Goal: Task Accomplishment & Management: Use online tool/utility

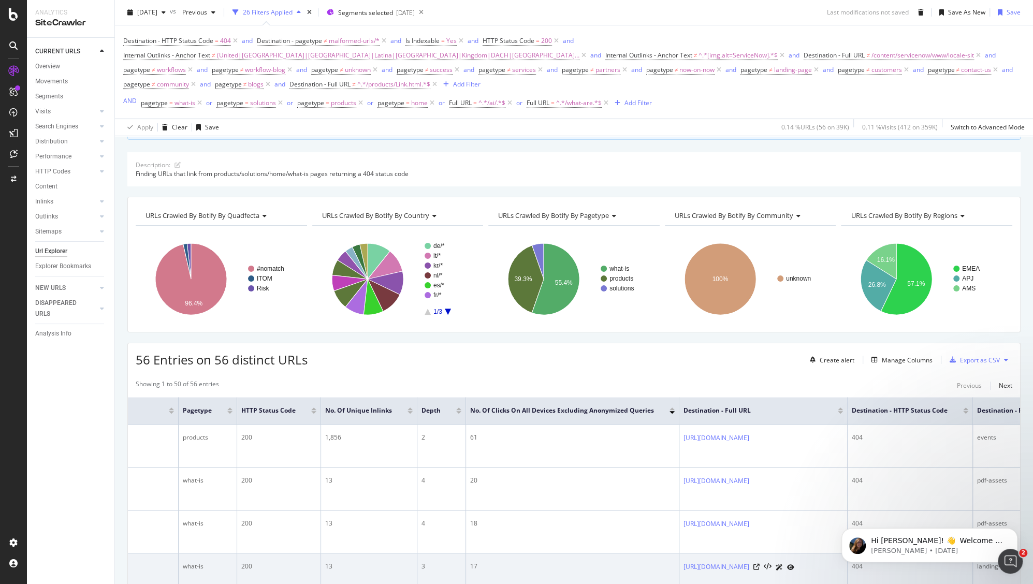
scroll to position [88, 0]
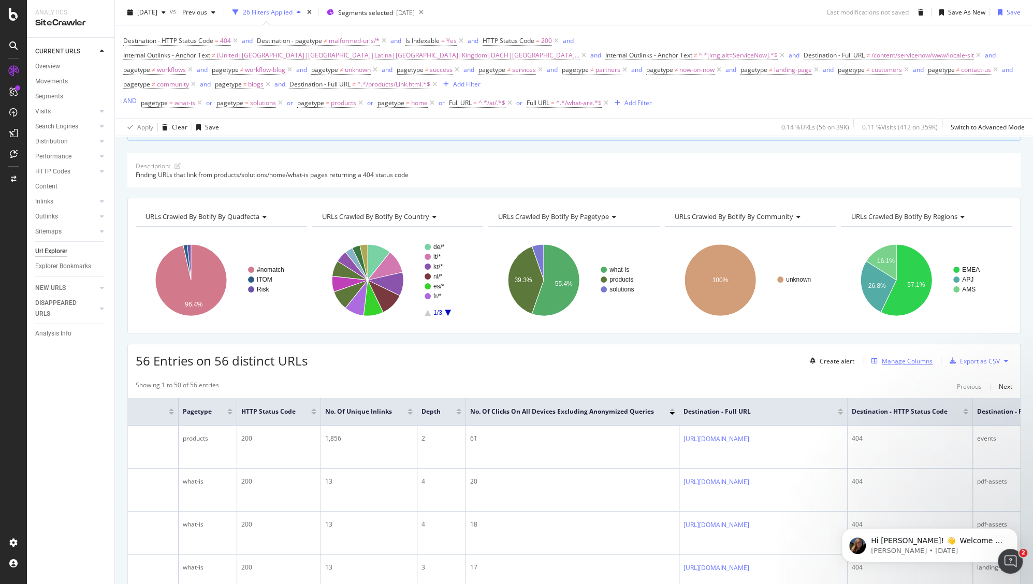
click at [891, 364] on div "Manage Columns" at bounding box center [907, 361] width 51 height 9
click at [884, 359] on div "Manage Columns" at bounding box center [907, 361] width 51 height 9
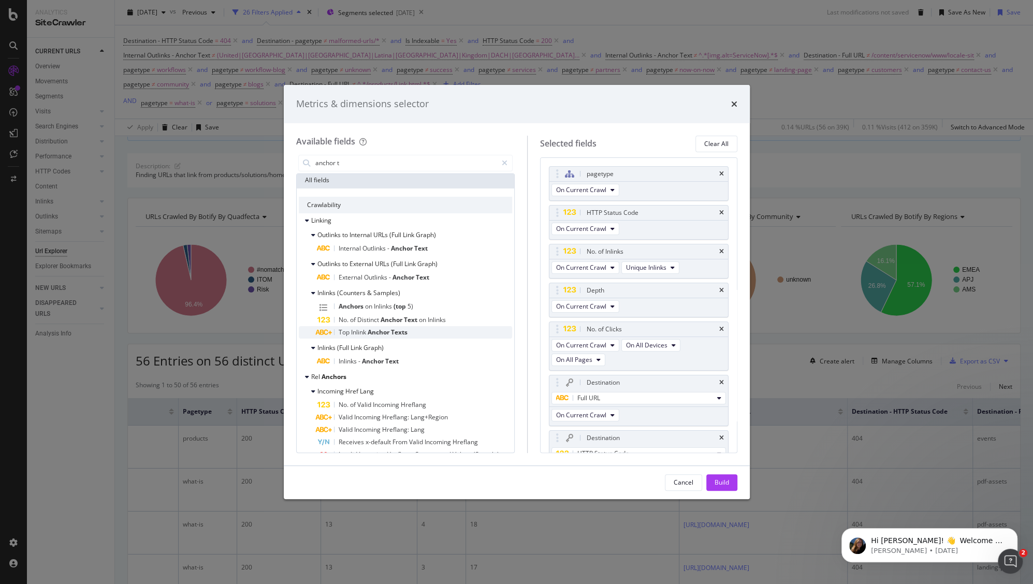
scroll to position [0, 0]
type input "anchor t"
click at [736, 103] on icon "times" at bounding box center [734, 104] width 6 height 8
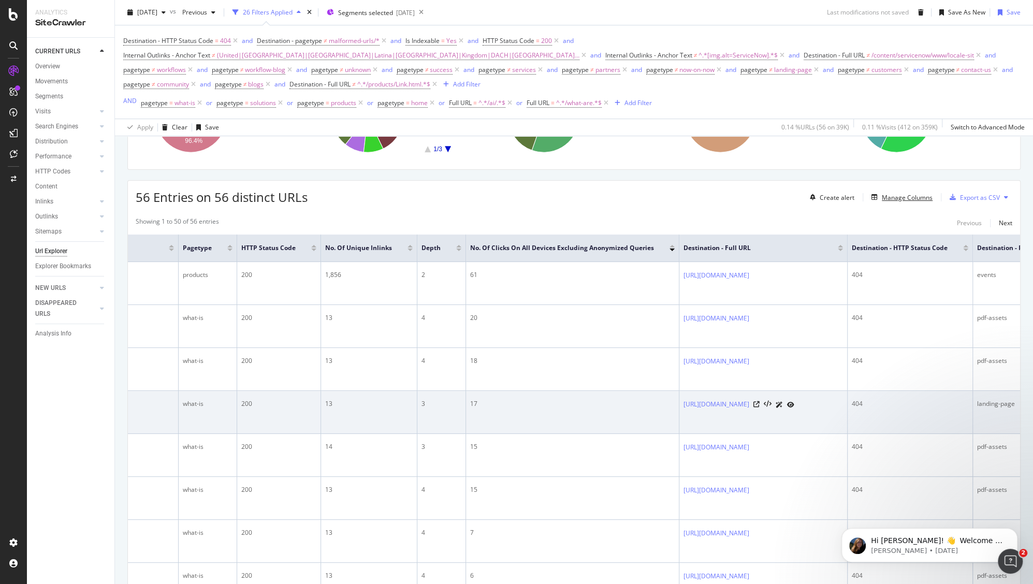
scroll to position [252, 0]
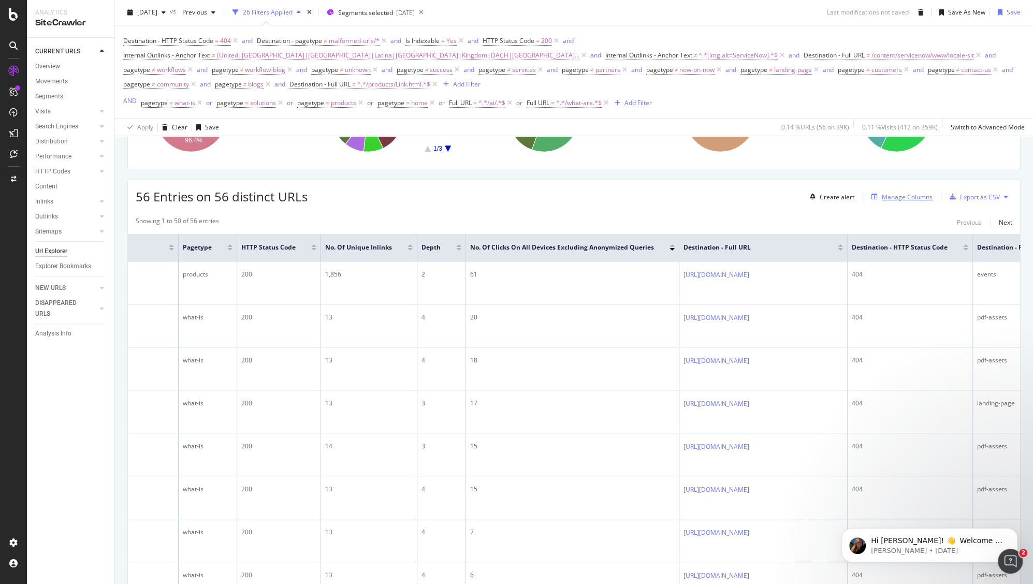
click at [894, 196] on div "Manage Columns" at bounding box center [907, 197] width 51 height 9
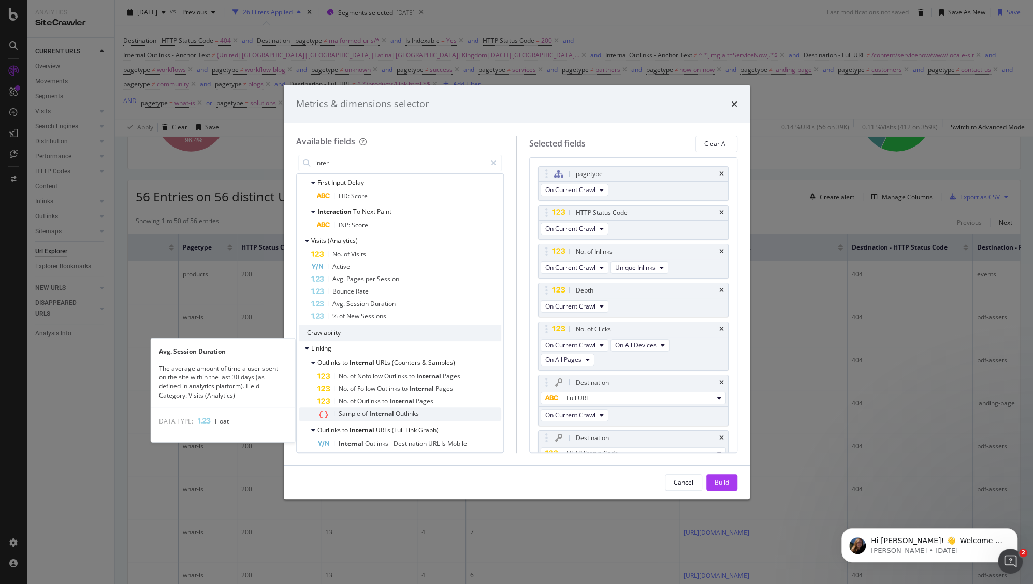
scroll to position [127, 0]
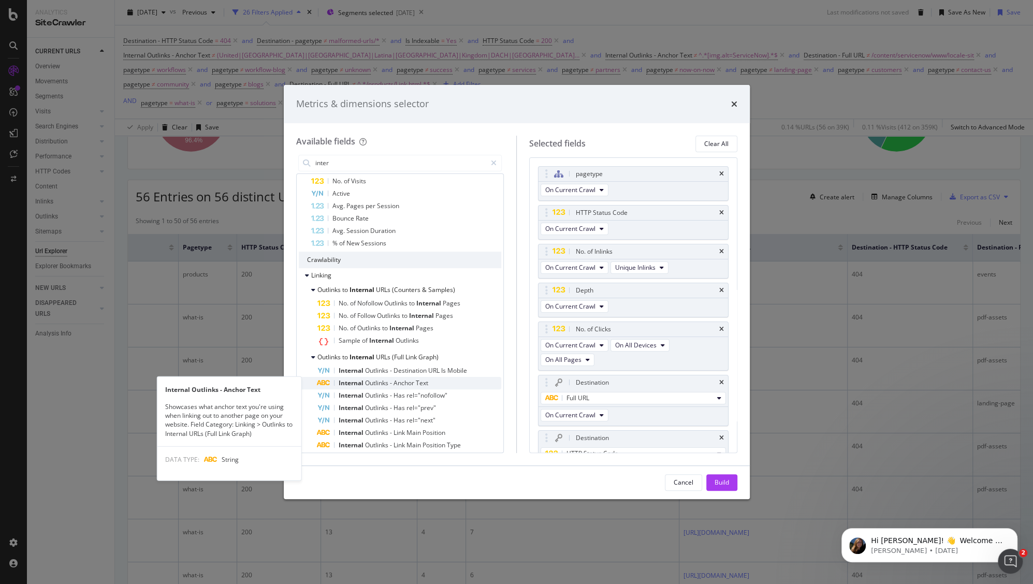
type input "inter"
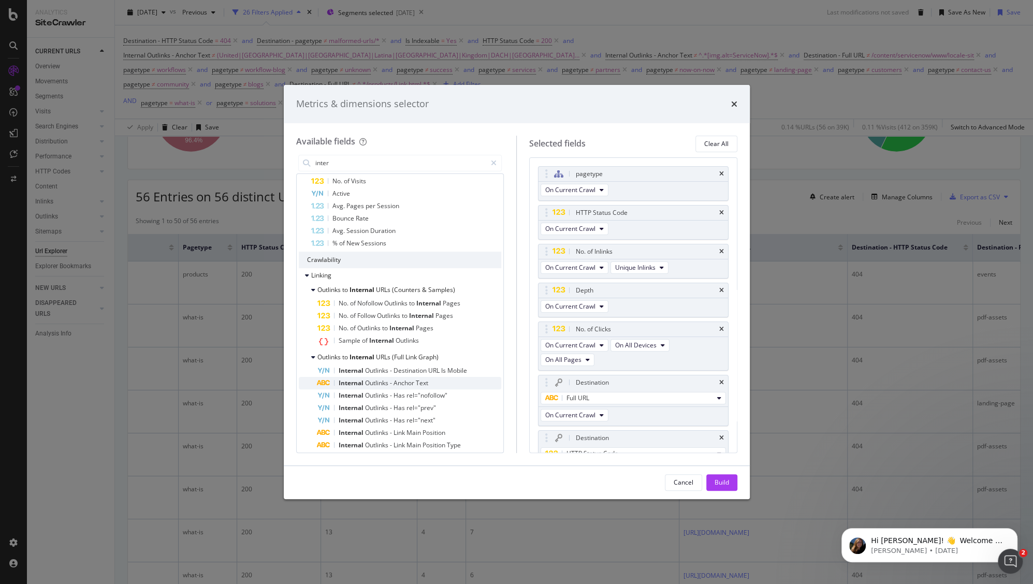
click at [405, 382] on span "Anchor" at bounding box center [405, 383] width 22 height 9
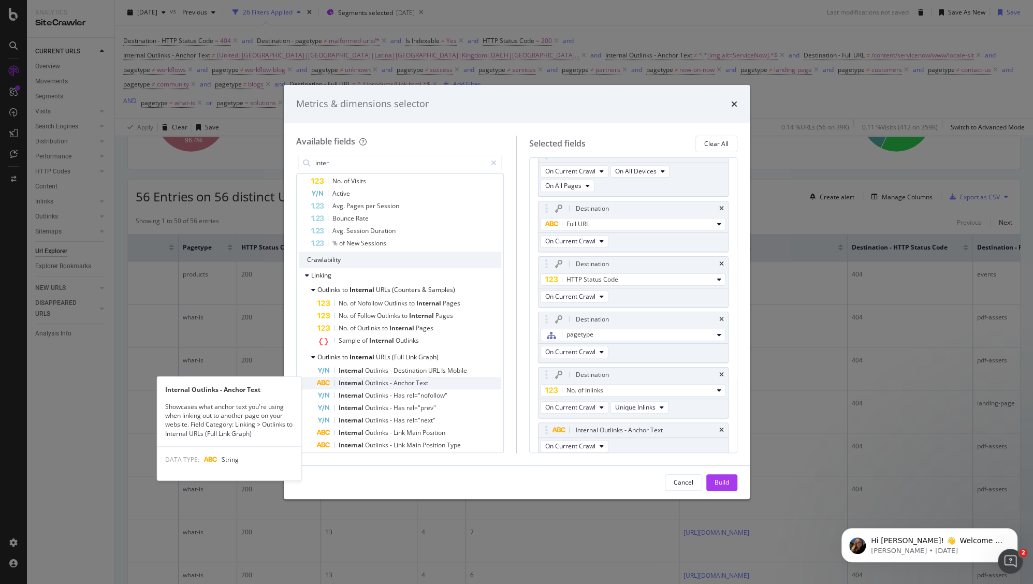
scroll to position [175, 0]
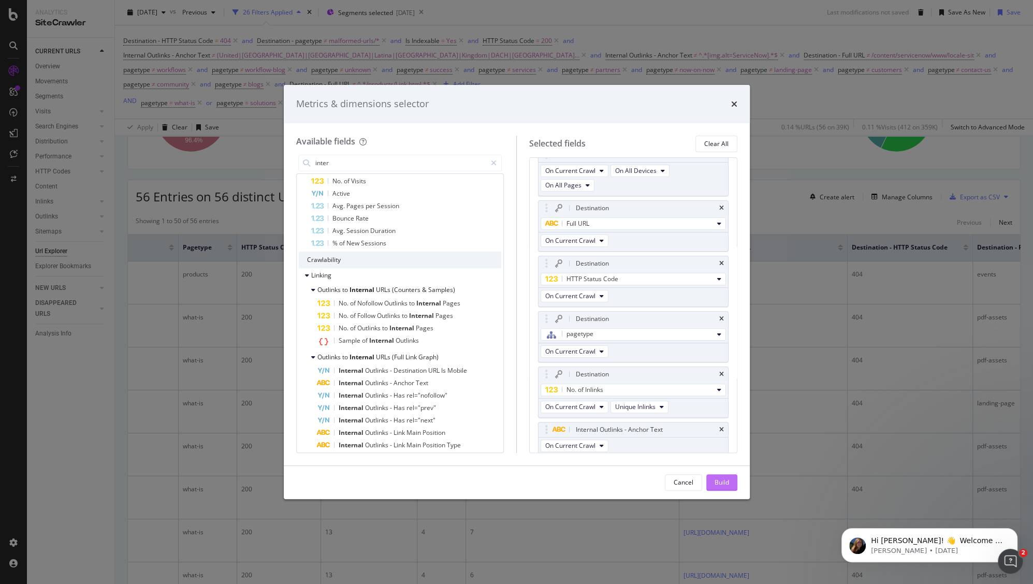
click at [718, 478] on div "Build" at bounding box center [722, 483] width 15 height 16
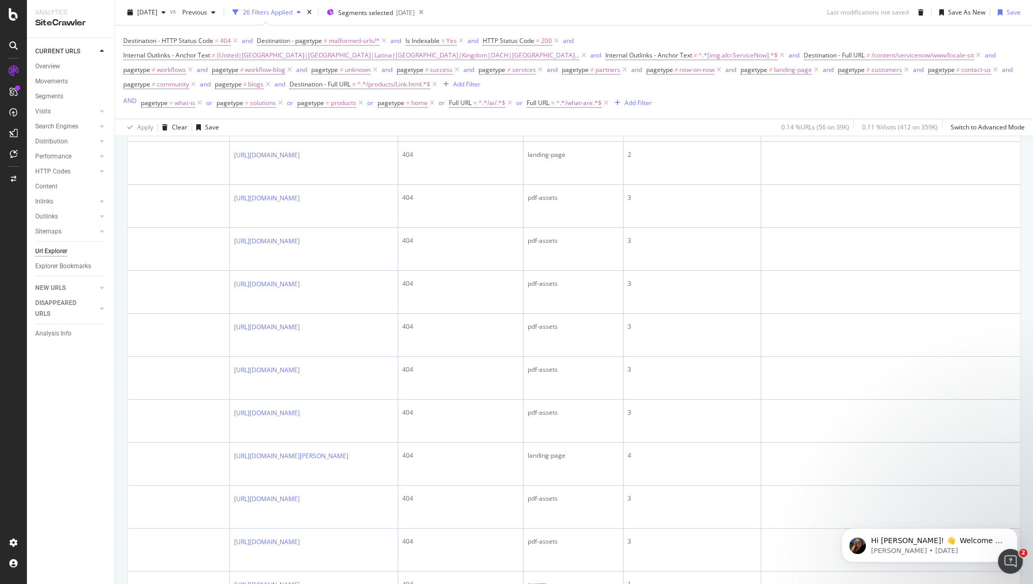
scroll to position [222, 0]
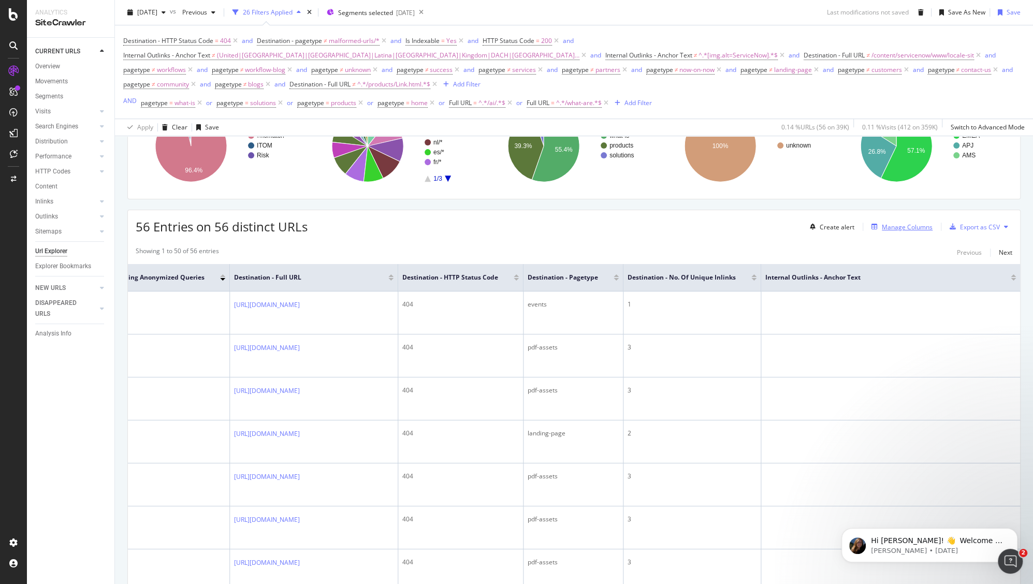
click at [908, 230] on div "Manage Columns" at bounding box center [907, 227] width 51 height 9
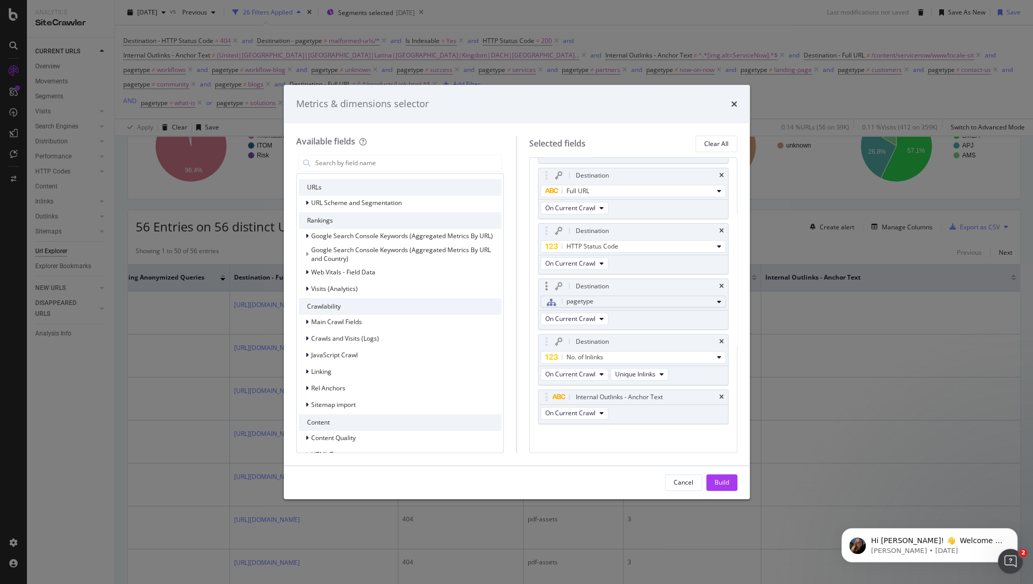
scroll to position [209, 0]
click at [682, 480] on div "Cancel" at bounding box center [684, 482] width 20 height 9
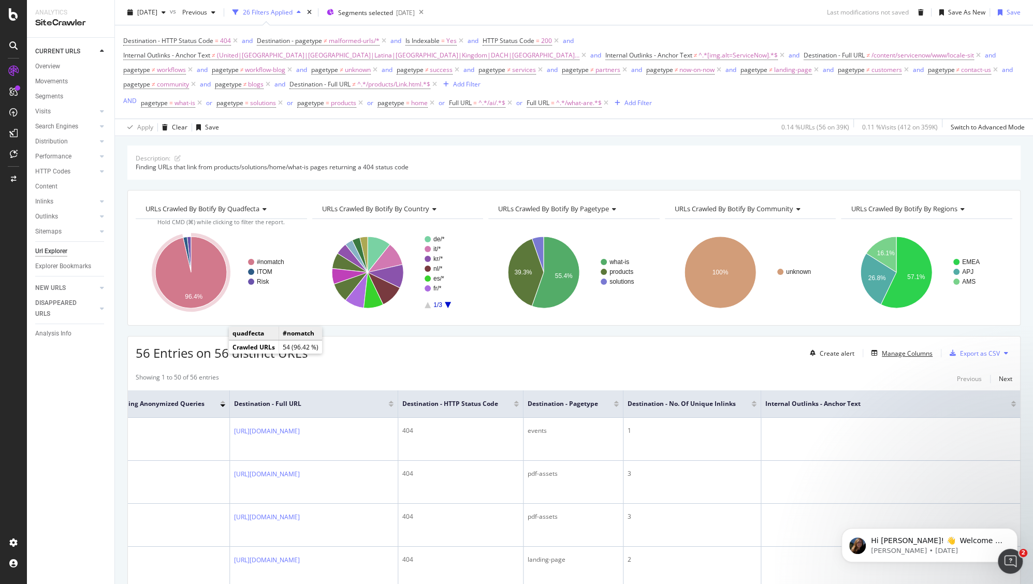
scroll to position [134, 0]
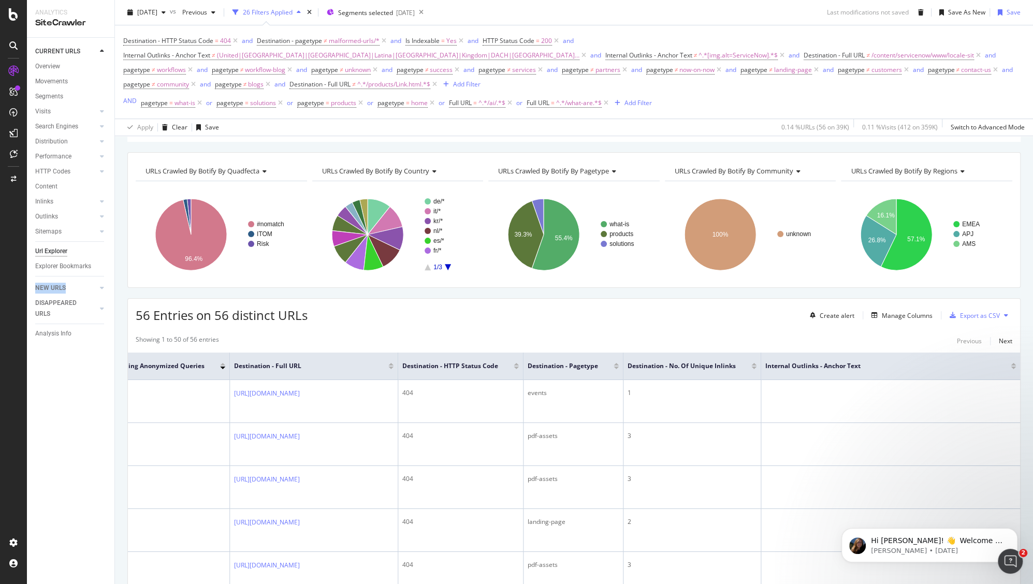
drag, startPoint x: 93, startPoint y: 279, endPoint x: 115, endPoint y: 279, distance: 21.8
click at [99, 278] on div "CURRENT URLS Overview Movements Segments Visits Analysis Orphan URLs Search Eng…" at bounding box center [71, 311] width 88 height 546
click at [89, 262] on div "Explorer Bookmarks" at bounding box center [63, 266] width 56 height 11
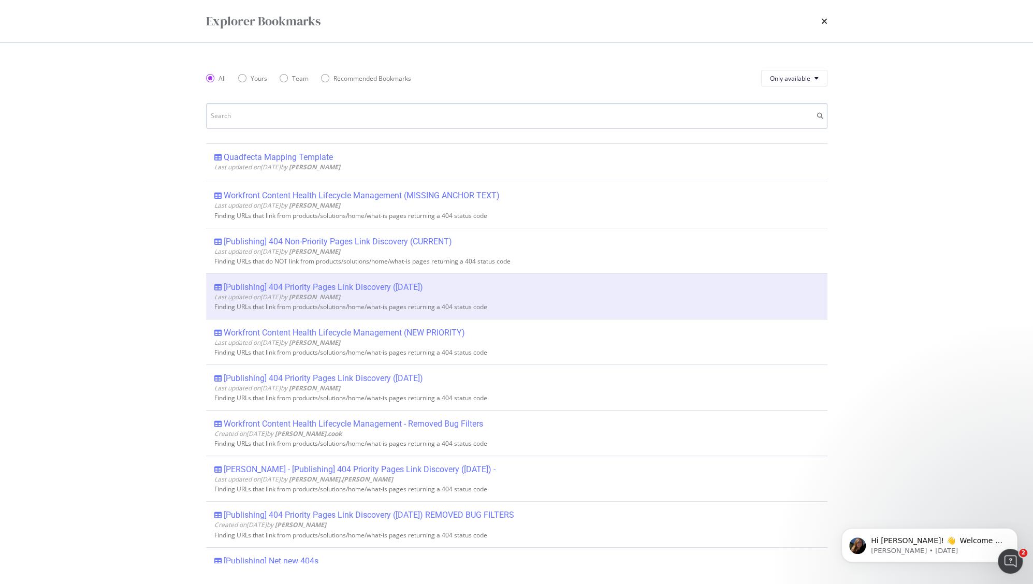
click at [337, 112] on input "modal" at bounding box center [517, 116] width 622 height 26
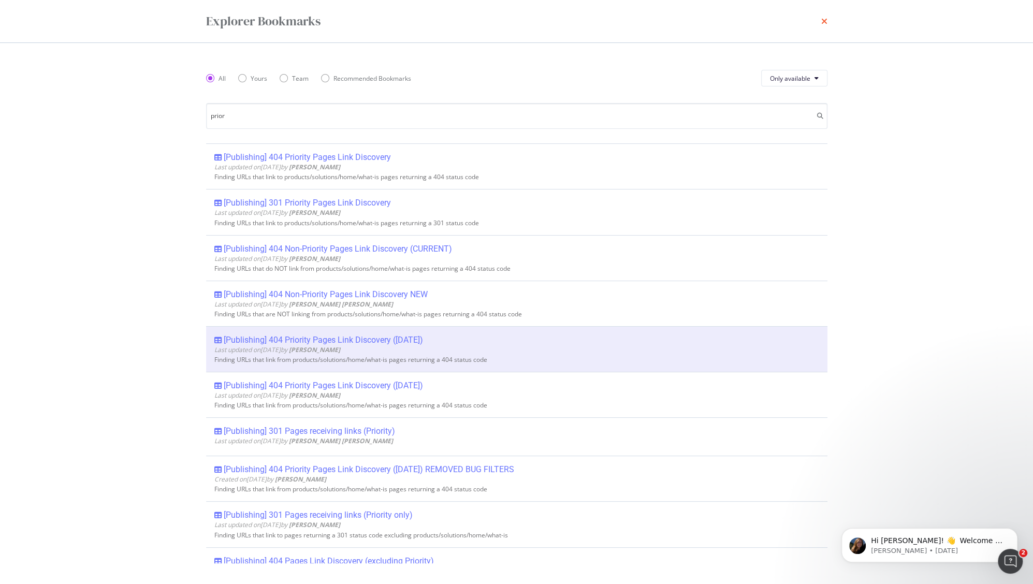
type input "prior"
click at [825, 21] on icon "times" at bounding box center [825, 21] width 6 height 8
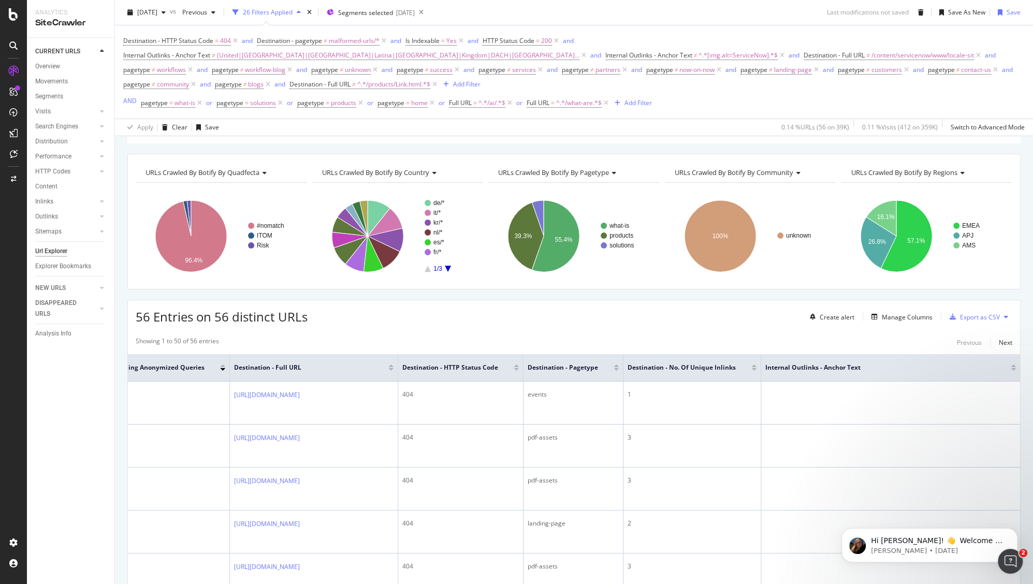
scroll to position [131, 0]
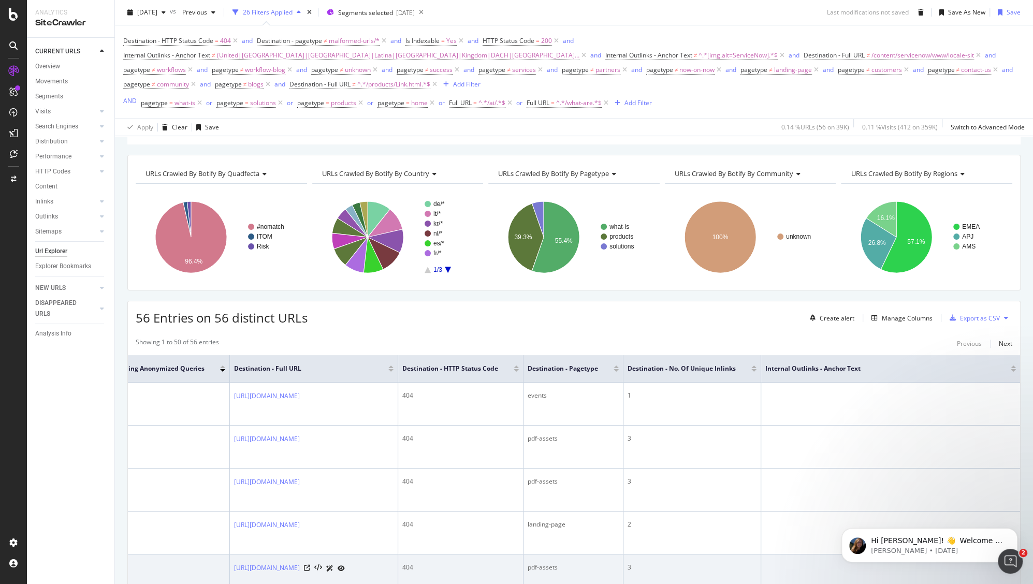
click at [643, 573] on td "3" at bounding box center [693, 576] width 138 height 43
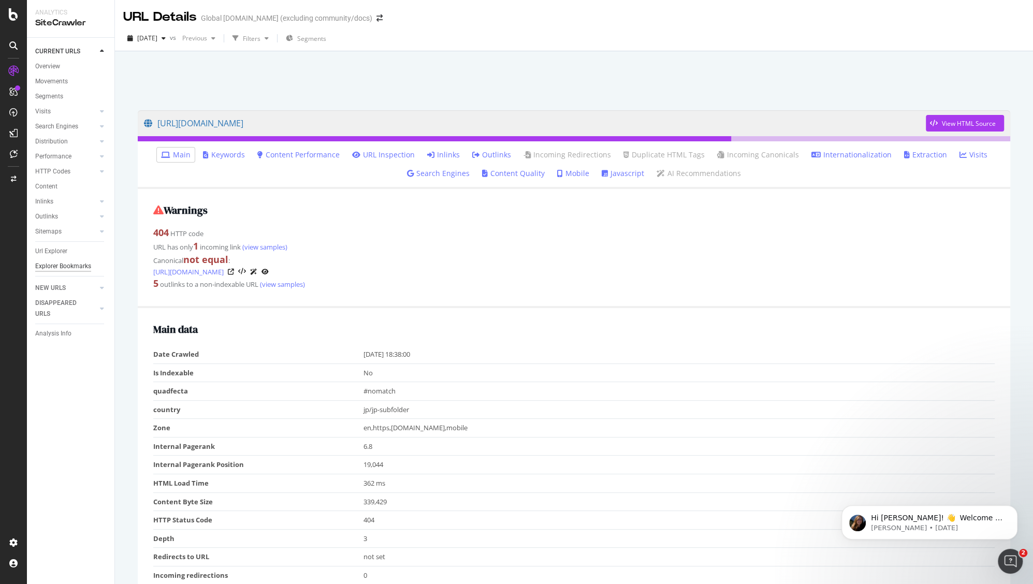
click at [67, 263] on div "Explorer Bookmarks" at bounding box center [63, 266] width 56 height 11
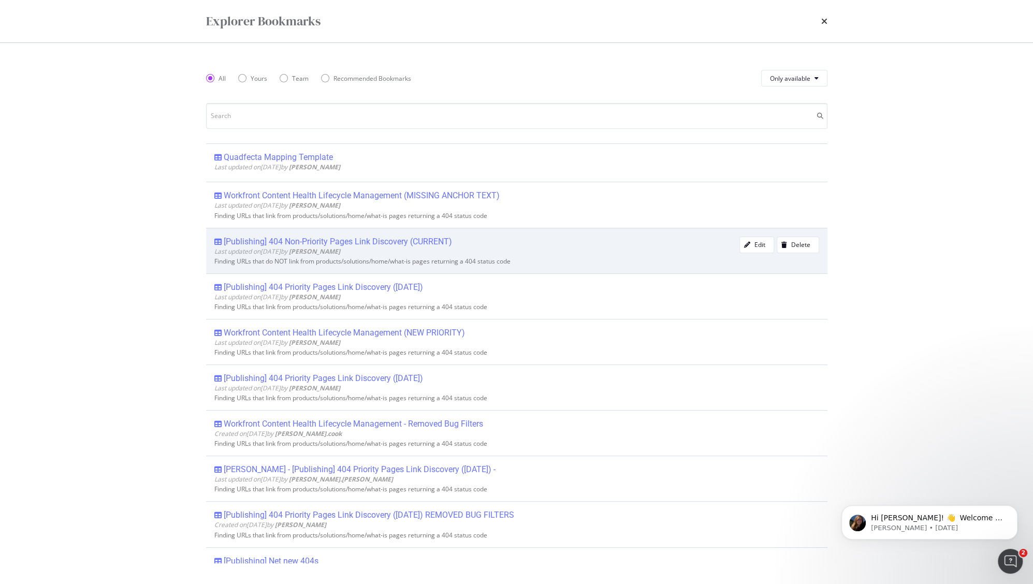
click at [353, 237] on div "[Publishing] 404 Non-Priority Pages Link Discovery (CURRENT)" at bounding box center [338, 242] width 228 height 10
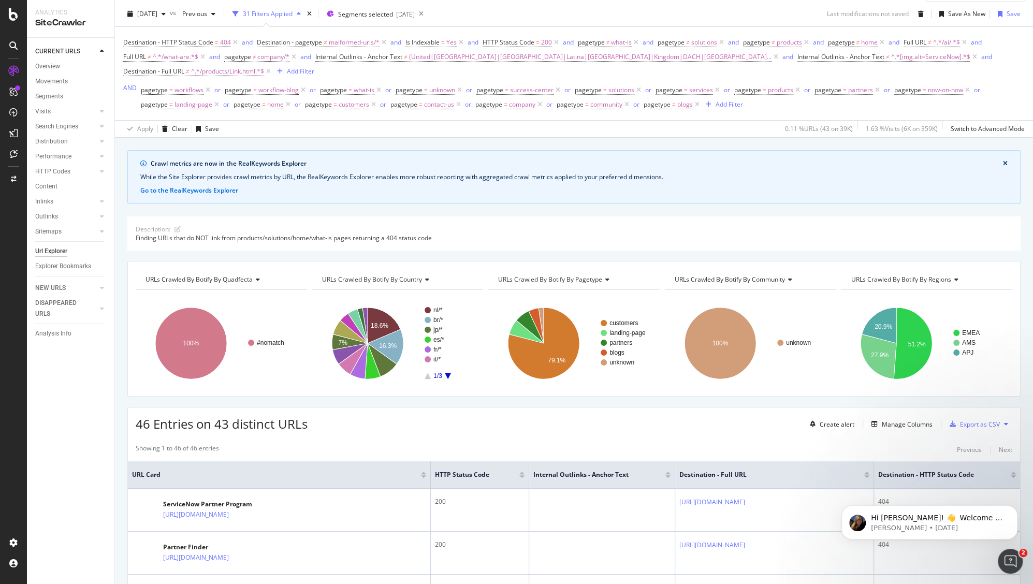
scroll to position [25, 0]
